Goal: Information Seeking & Learning: Learn about a topic

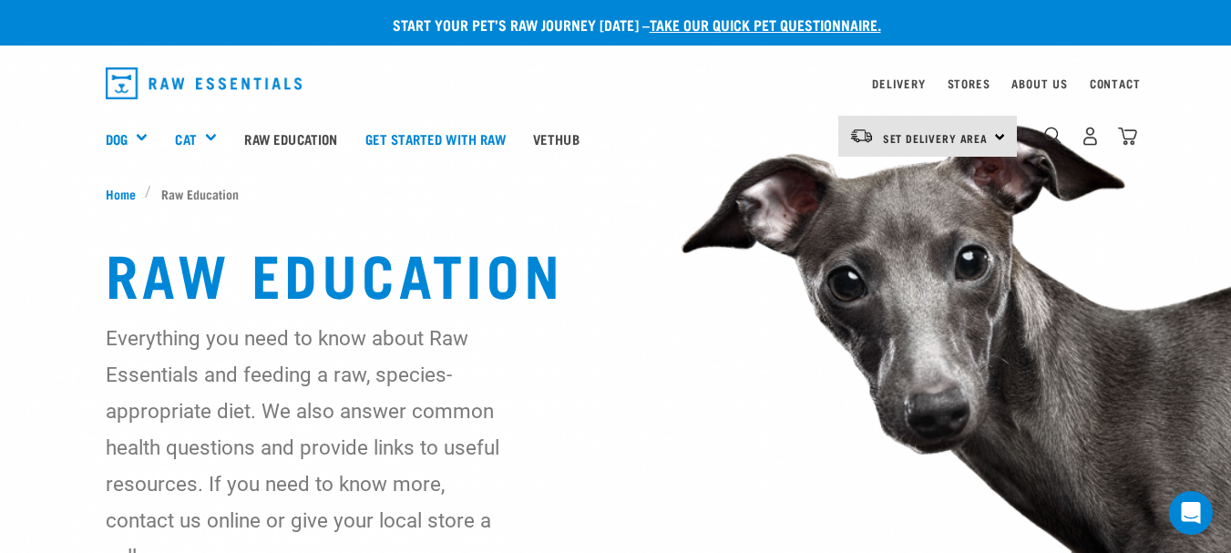
click at [663, 92] on div "dropdown navigation" at bounding box center [478, 83] width 745 height 46
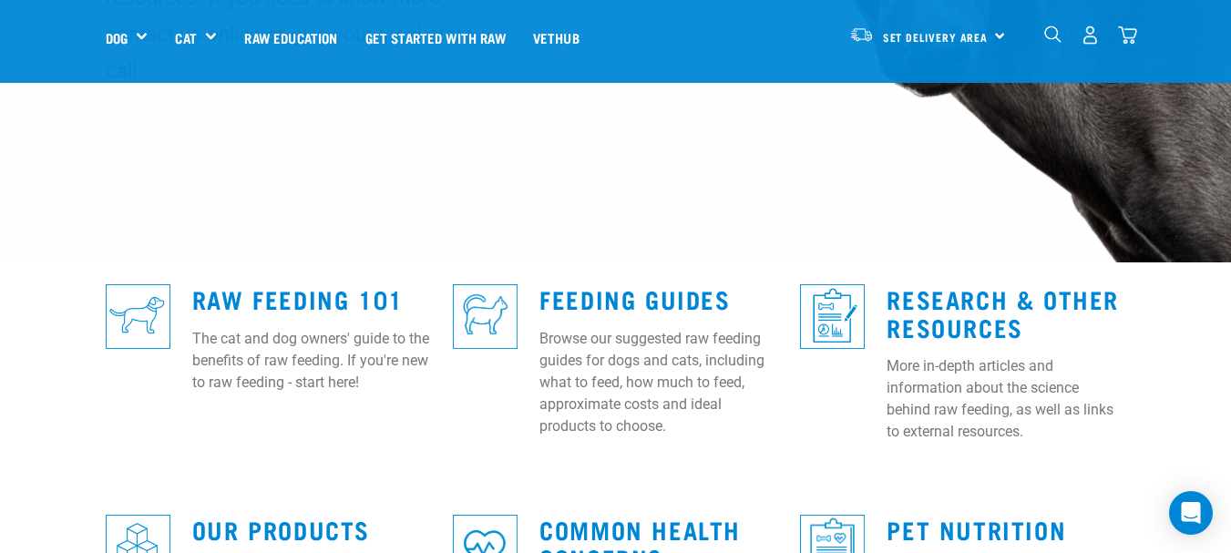
scroll to position [364, 0]
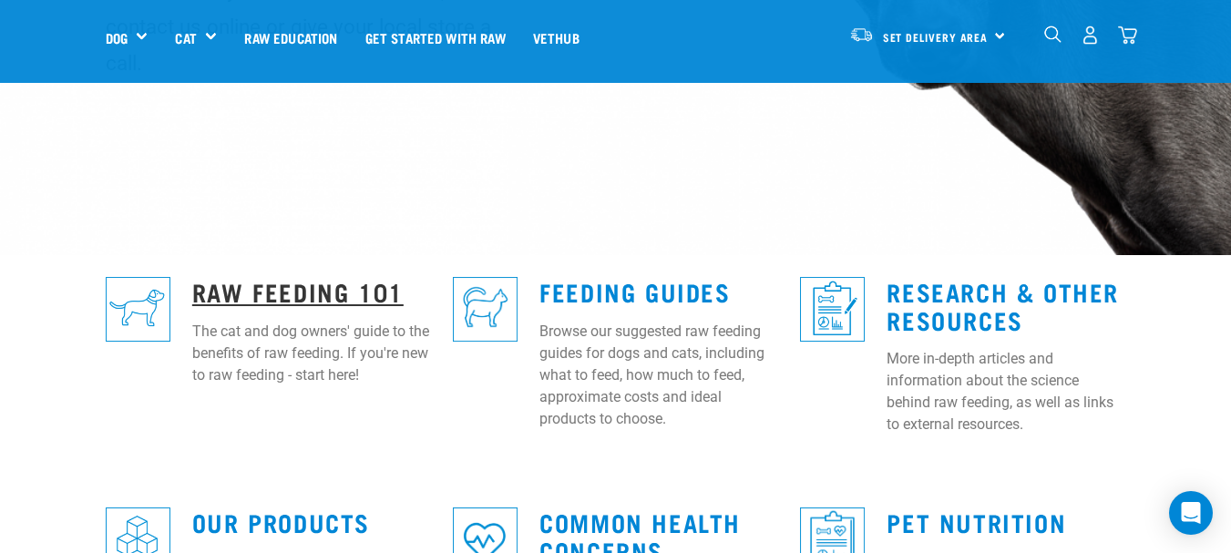
click at [288, 284] on link "Raw Feeding 101" at bounding box center [297, 291] width 211 height 14
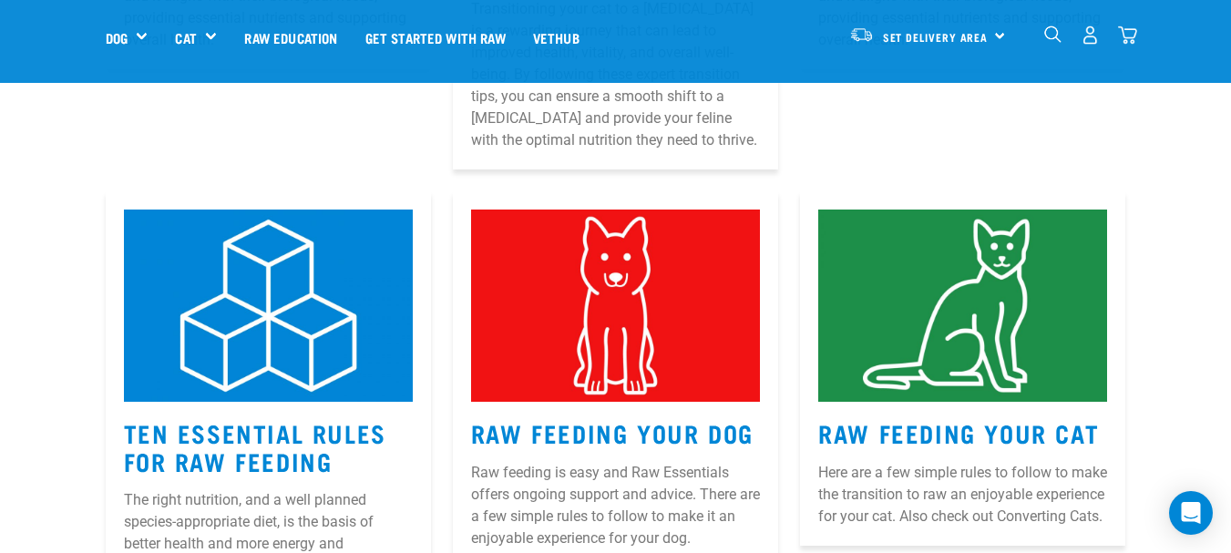
scroll to position [820, 0]
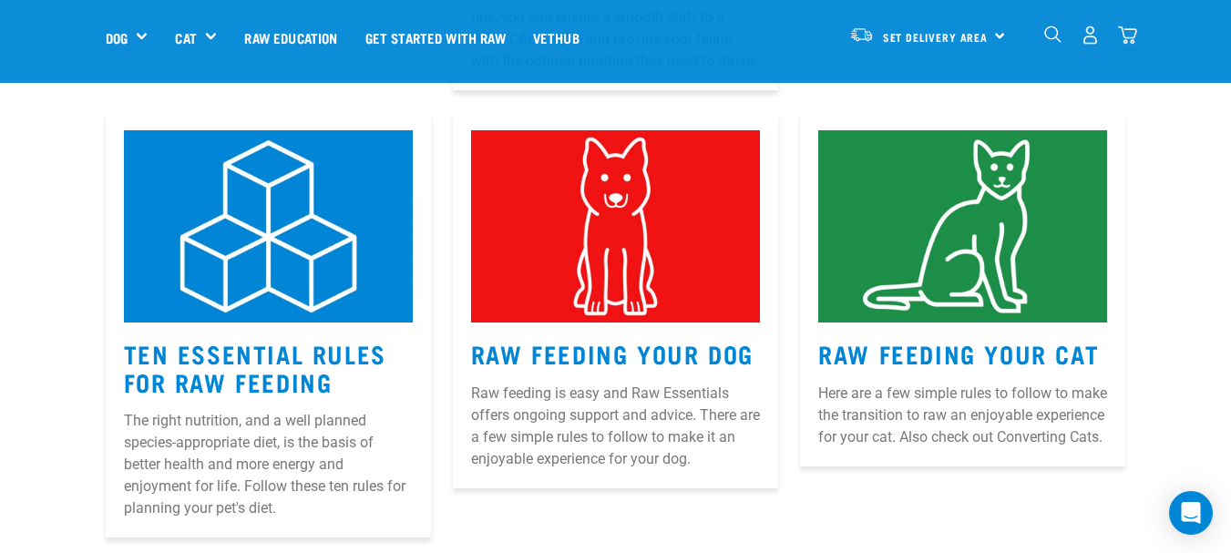
click at [278, 246] on img at bounding box center [268, 226] width 289 height 193
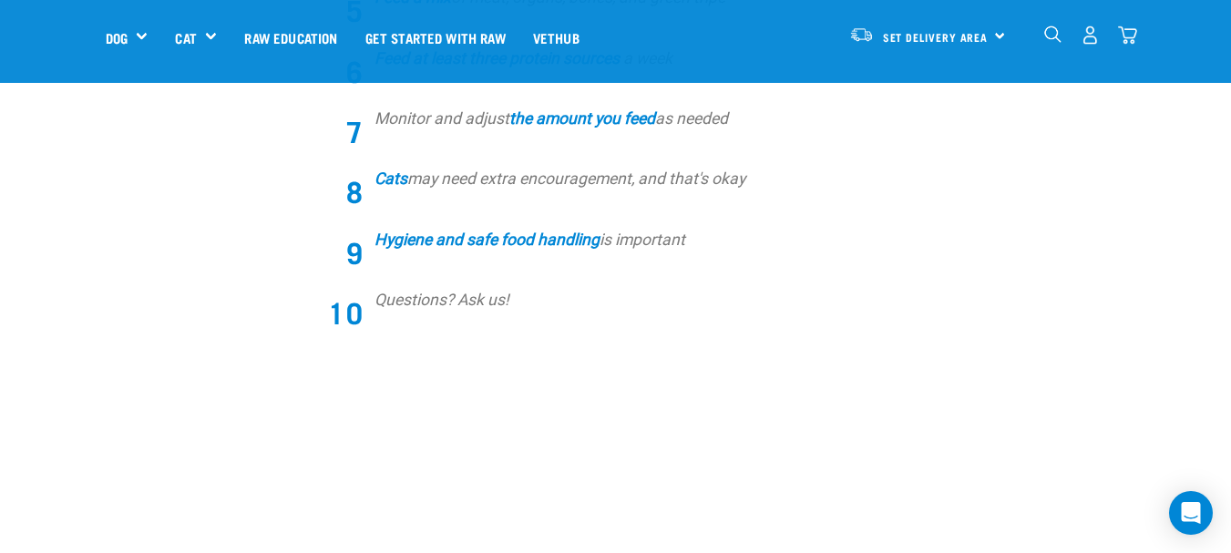
scroll to position [1002, 0]
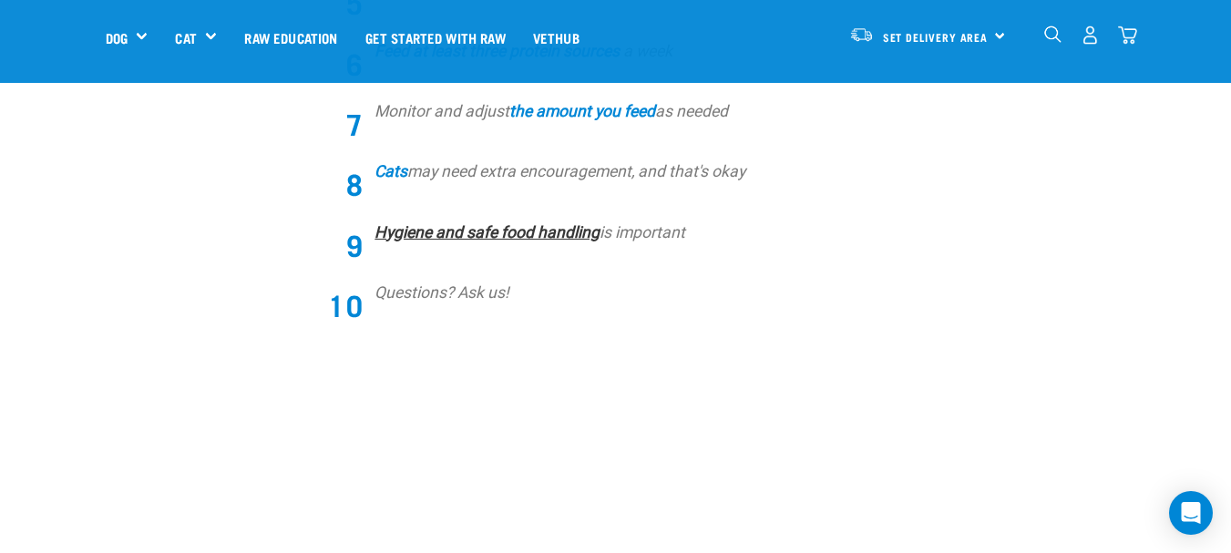
click at [523, 234] on strong "Hygiene and safe food handling" at bounding box center [486, 232] width 225 height 18
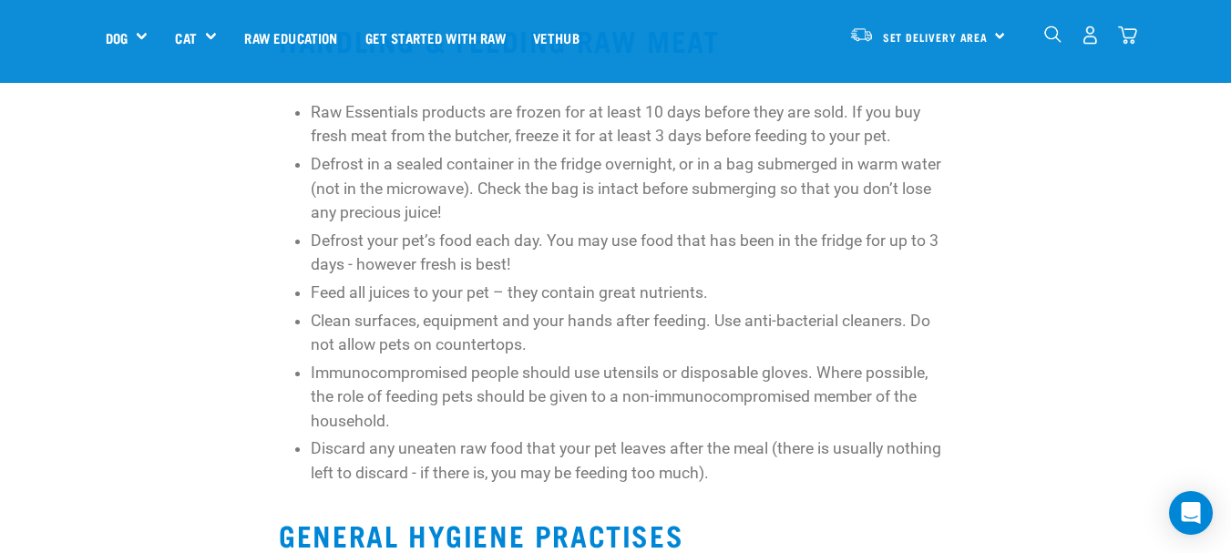
scroll to position [91, 0]
